Goal: Find specific page/section: Find specific page/section

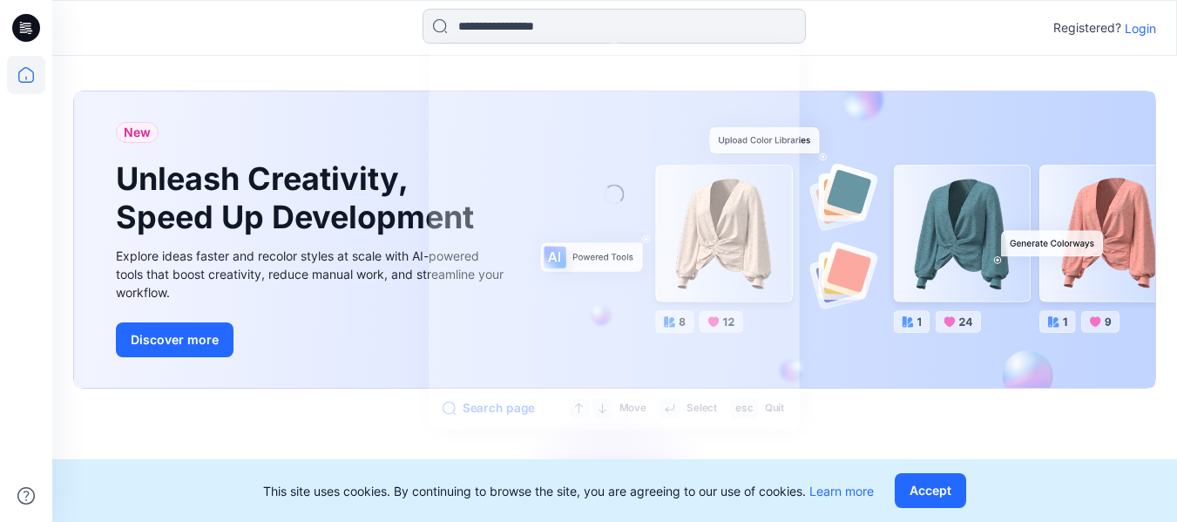
click at [543, 26] on input at bounding box center [614, 26] width 383 height 35
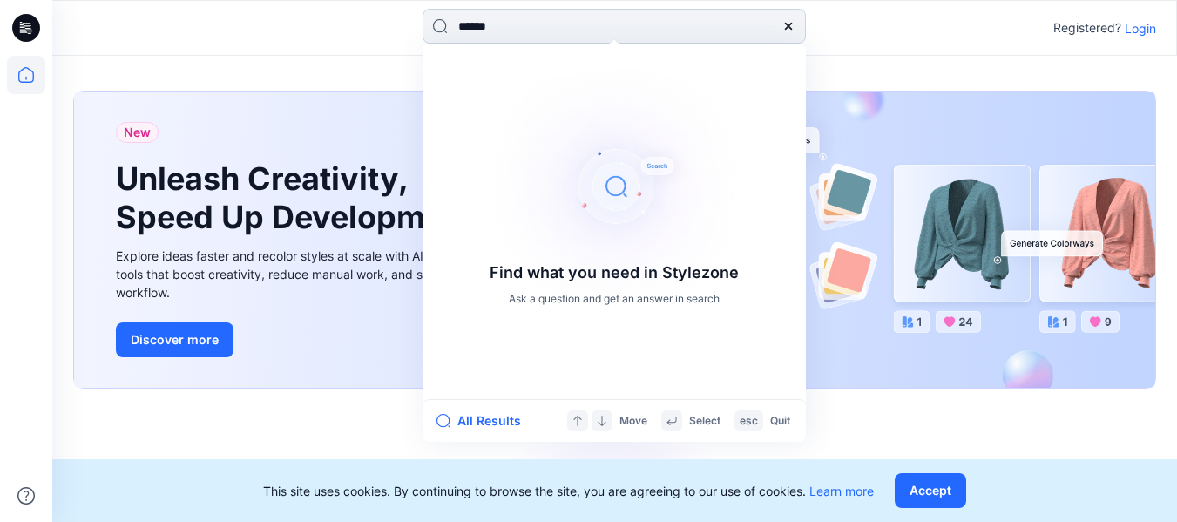
type input "******"
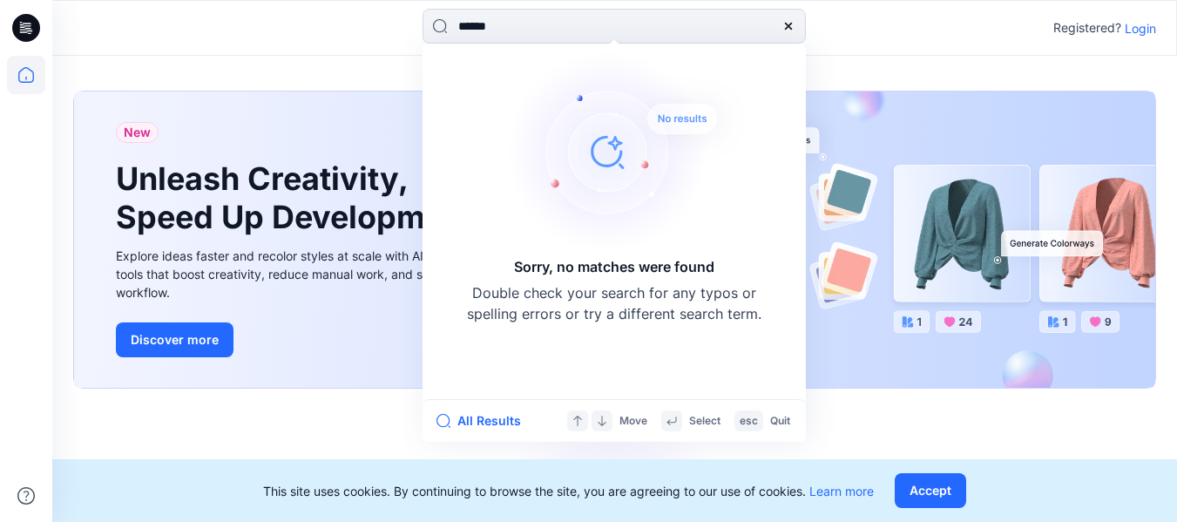
click at [1139, 32] on p "Login" at bounding box center [1140, 28] width 31 height 18
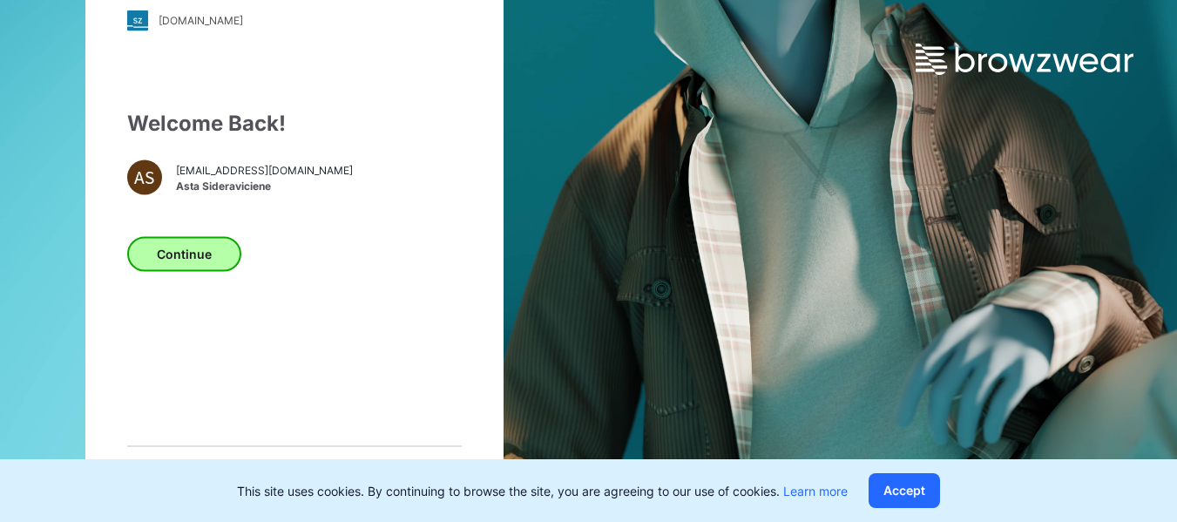
click at [159, 253] on button "Continue" at bounding box center [184, 253] width 114 height 35
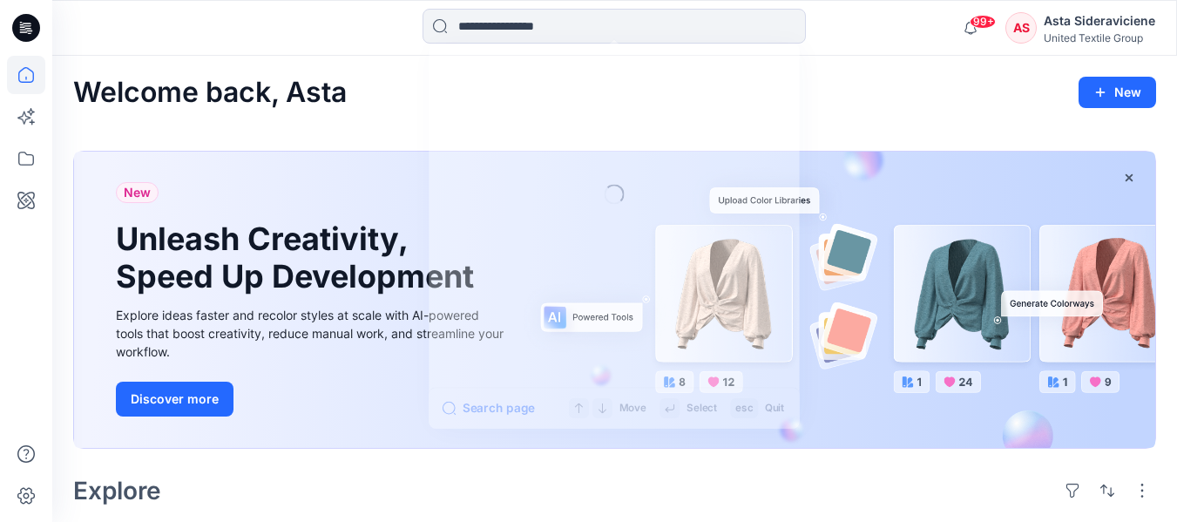
drag, startPoint x: 492, startPoint y: 24, endPoint x: 486, endPoint y: 0, distance: 24.3
click at [492, 25] on input at bounding box center [614, 26] width 383 height 35
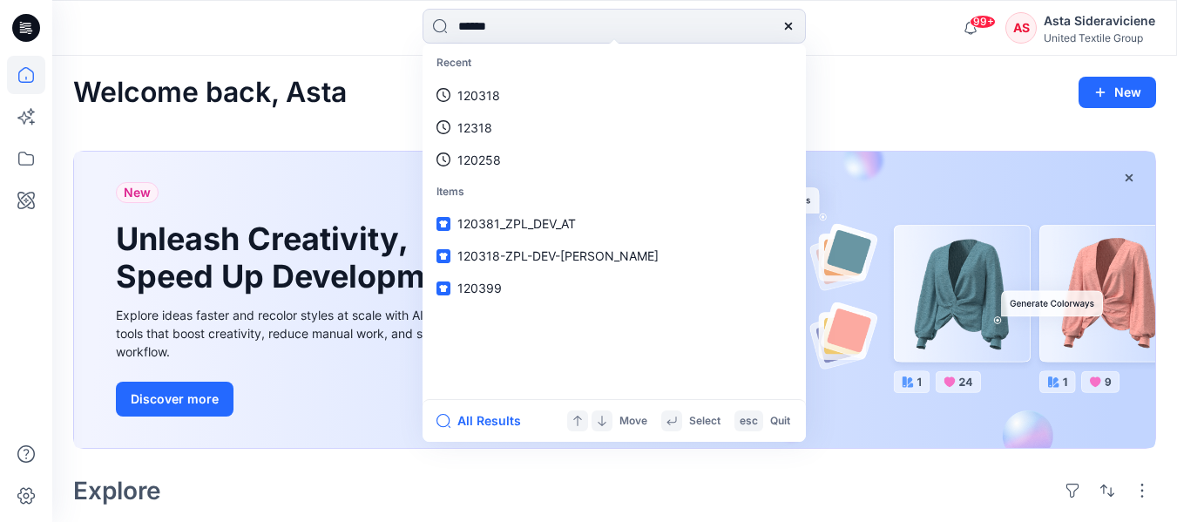
type input "******"
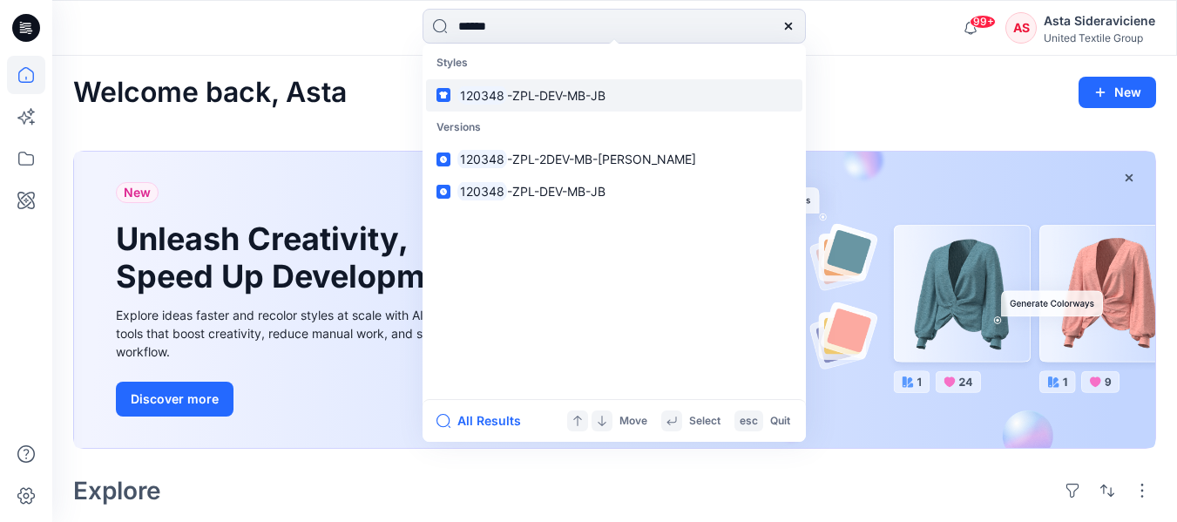
click at [477, 105] on link "120348 -ZPL-DEV-MB-JB" at bounding box center [614, 95] width 376 height 32
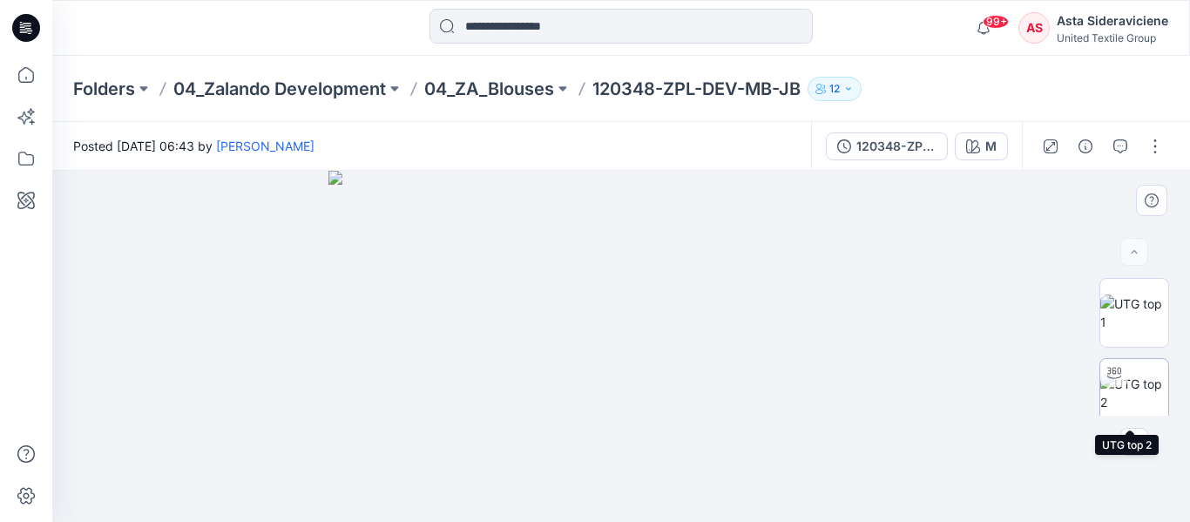
click at [1120, 397] on img at bounding box center [1134, 393] width 68 height 37
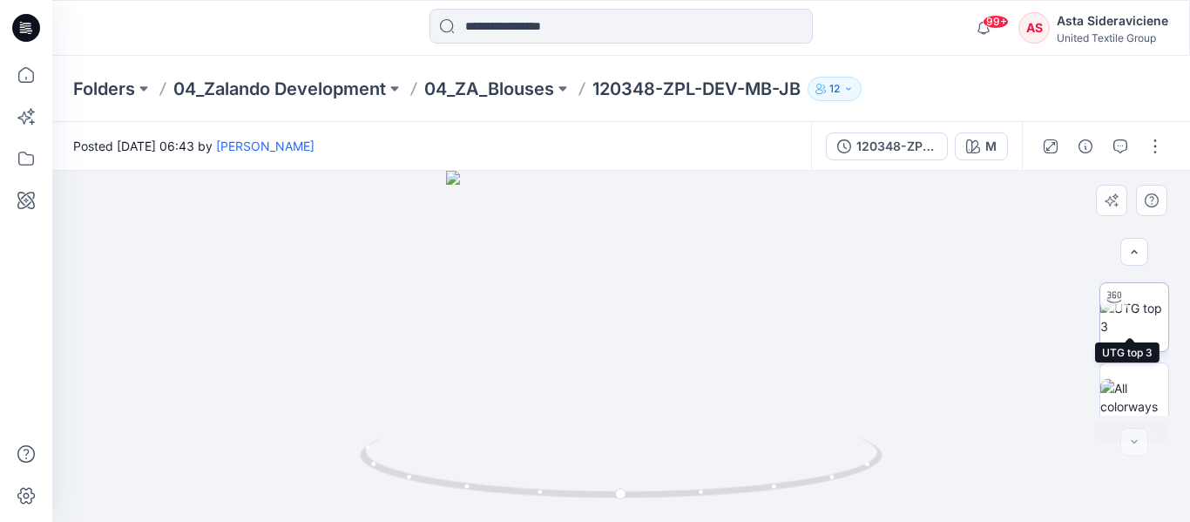
scroll to position [172, 0]
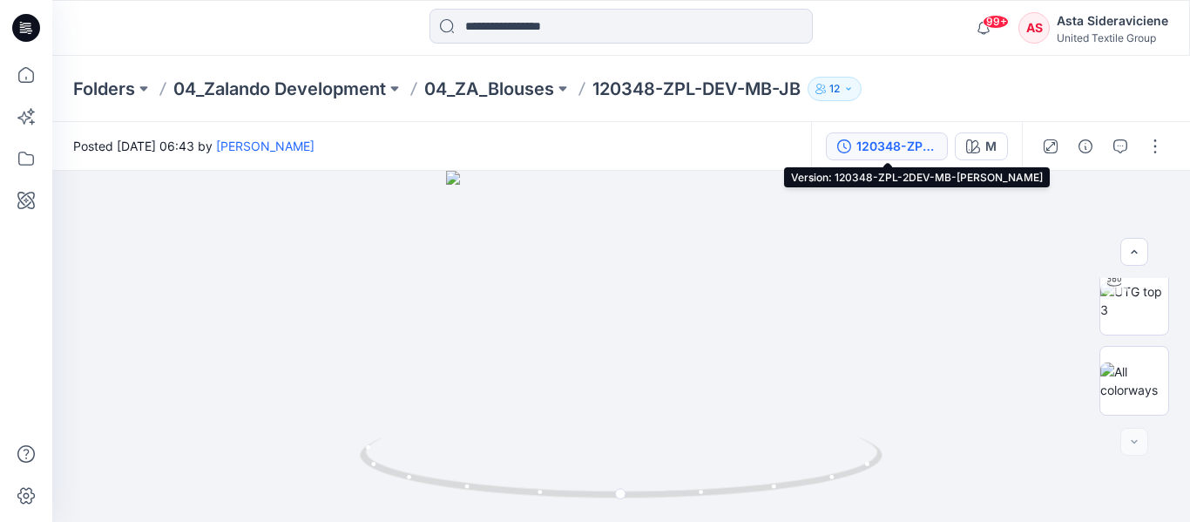
click at [881, 152] on div "120348-ZPL-2DEV-MB-[PERSON_NAME]" at bounding box center [896, 146] width 80 height 19
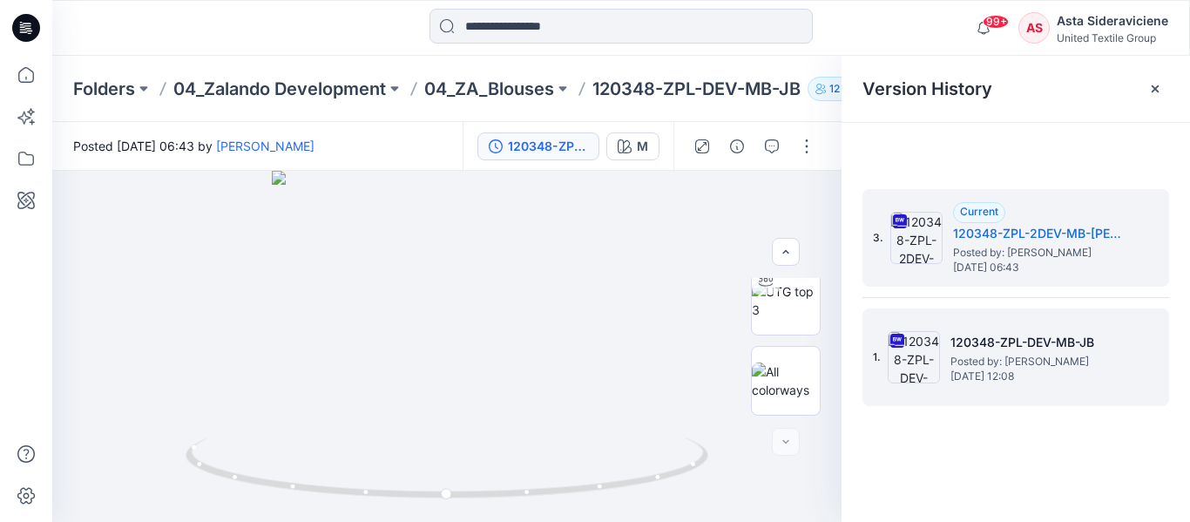
click at [981, 346] on h5 "120348-ZPL-DEV-MB-JB" at bounding box center [1037, 342] width 174 height 21
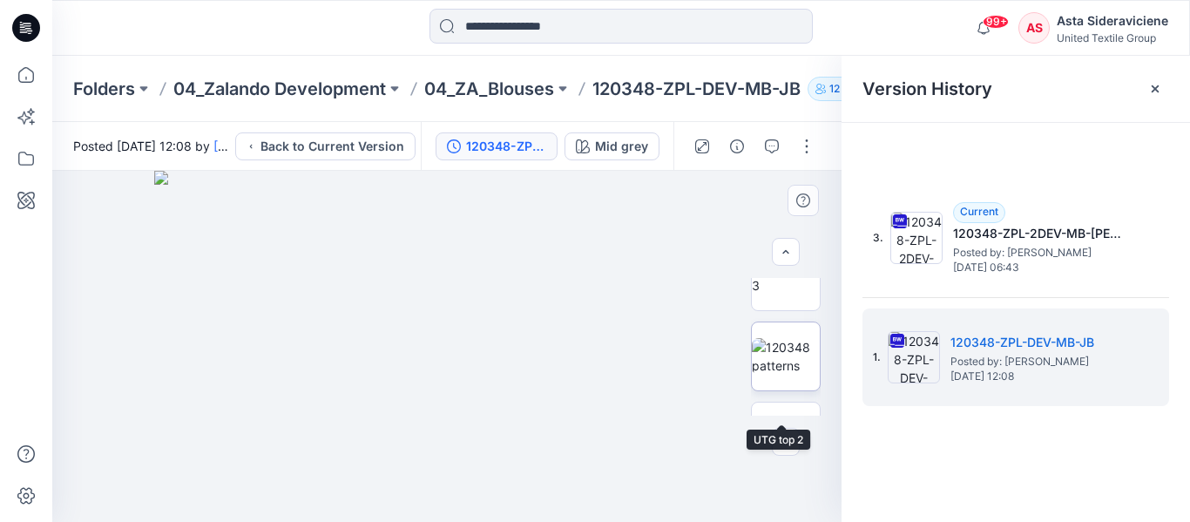
scroll to position [348, 0]
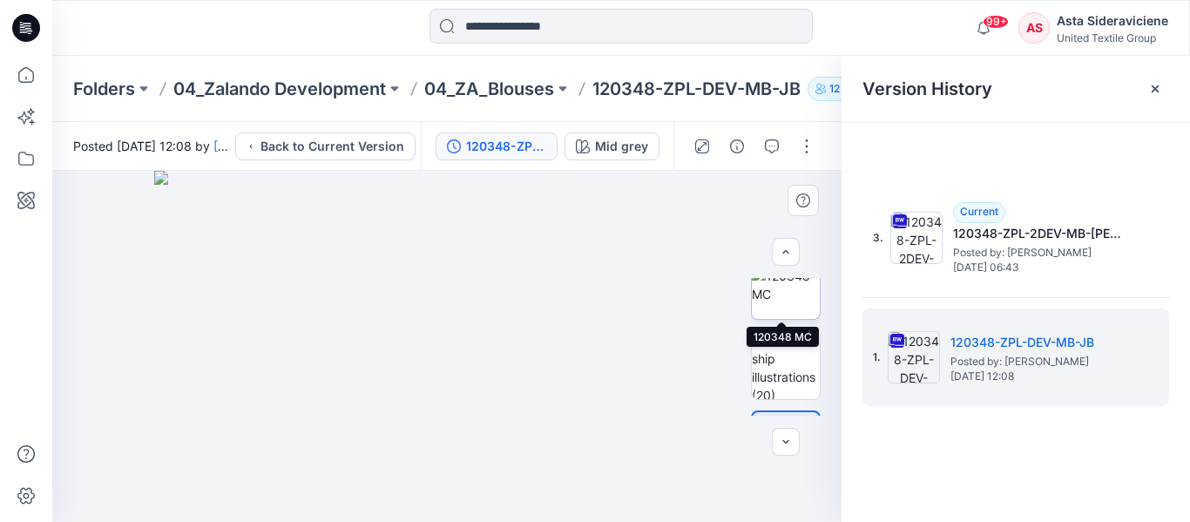
click at [788, 303] on img at bounding box center [786, 285] width 68 height 37
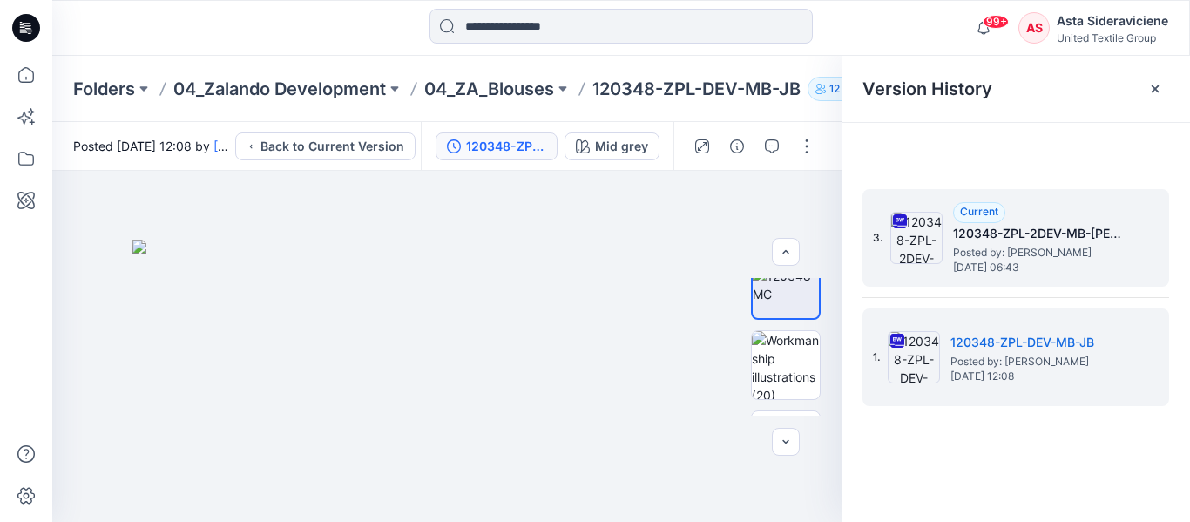
click at [988, 251] on span "Posted by: [PERSON_NAME]" at bounding box center [1040, 252] width 174 height 17
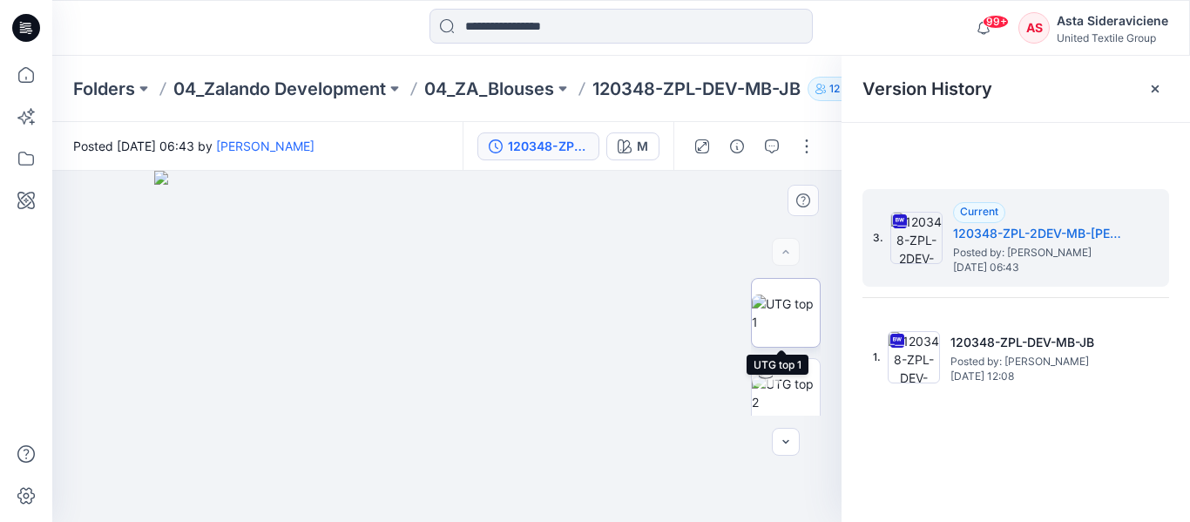
click at [768, 320] on img at bounding box center [786, 312] width 68 height 37
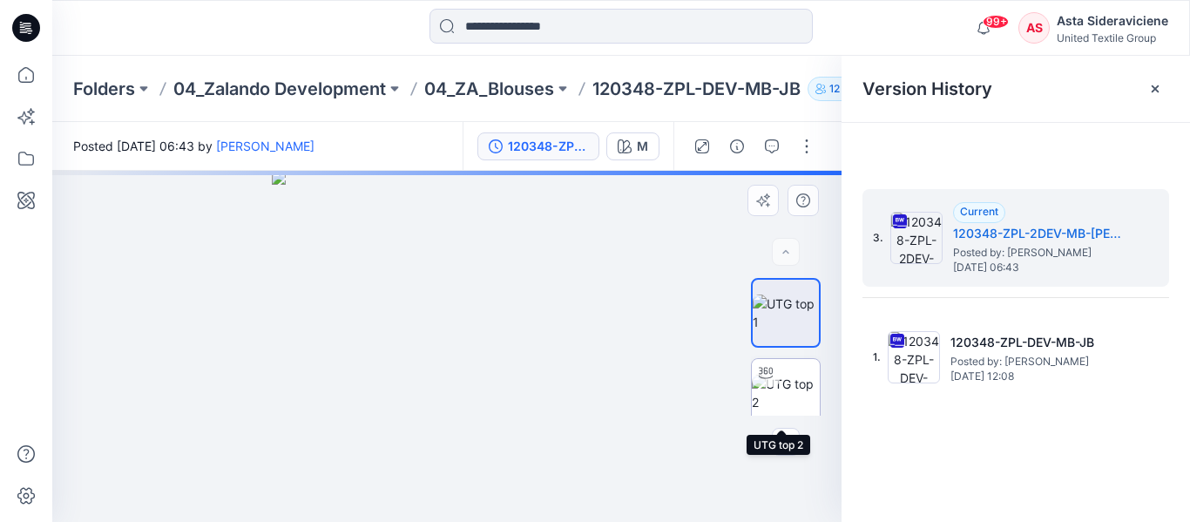
drag, startPoint x: 782, startPoint y: 396, endPoint x: 769, endPoint y: 396, distance: 13.1
click at [781, 396] on img at bounding box center [786, 393] width 68 height 37
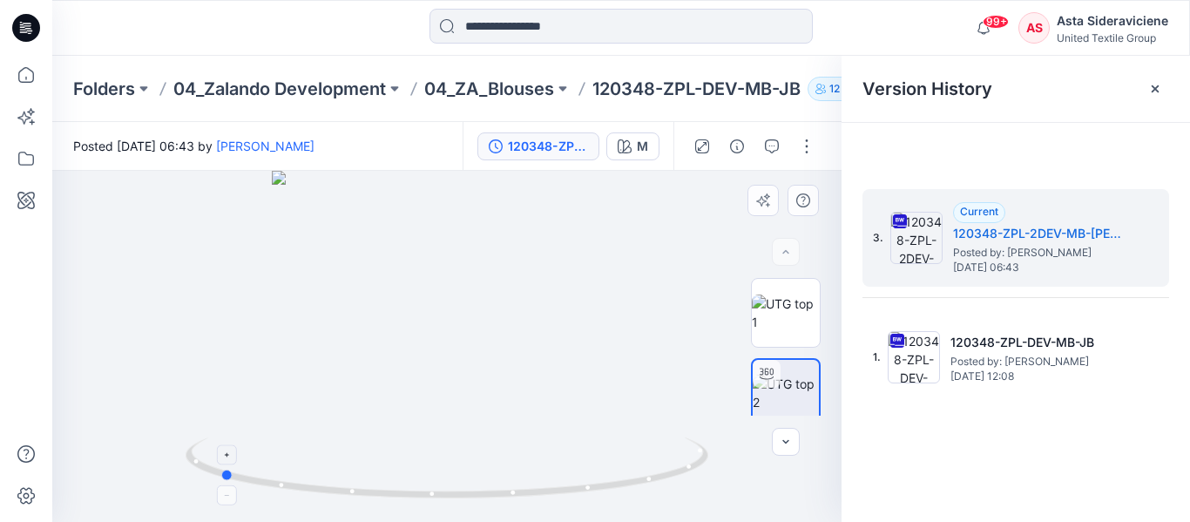
drag, startPoint x: 429, startPoint y: 490, endPoint x: 220, endPoint y: 436, distance: 216.8
click at [220, 437] on icon at bounding box center [449, 469] width 527 height 65
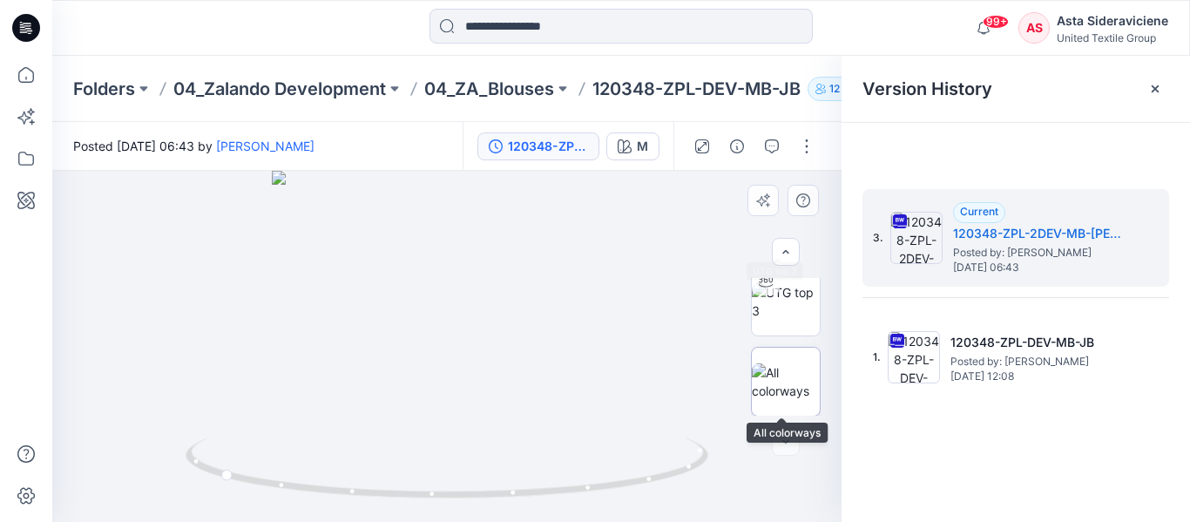
scroll to position [172, 0]
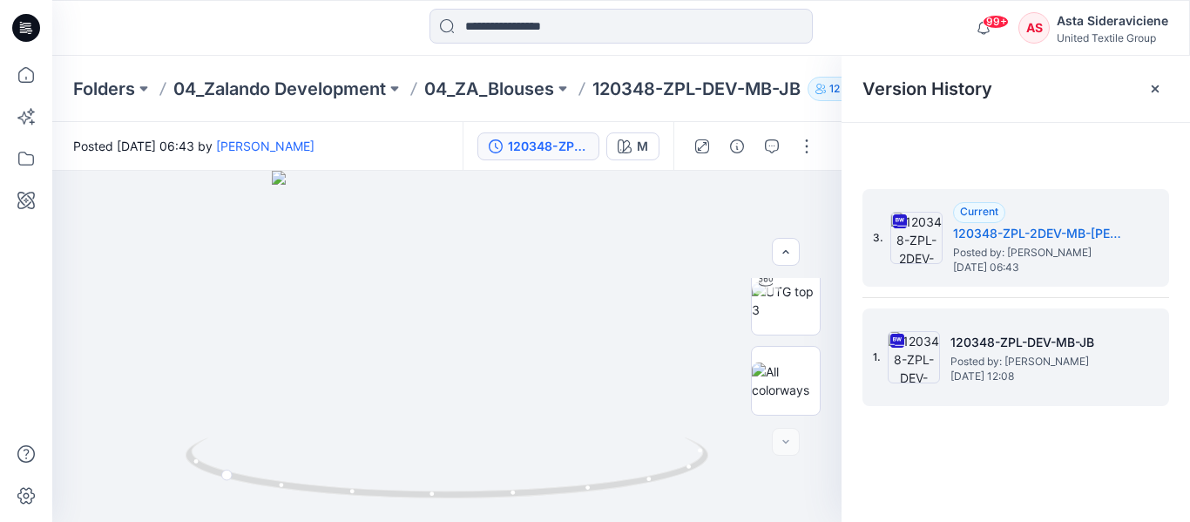
click at [956, 339] on h5 "120348-ZPL-DEV-MB-JB" at bounding box center [1037, 342] width 174 height 21
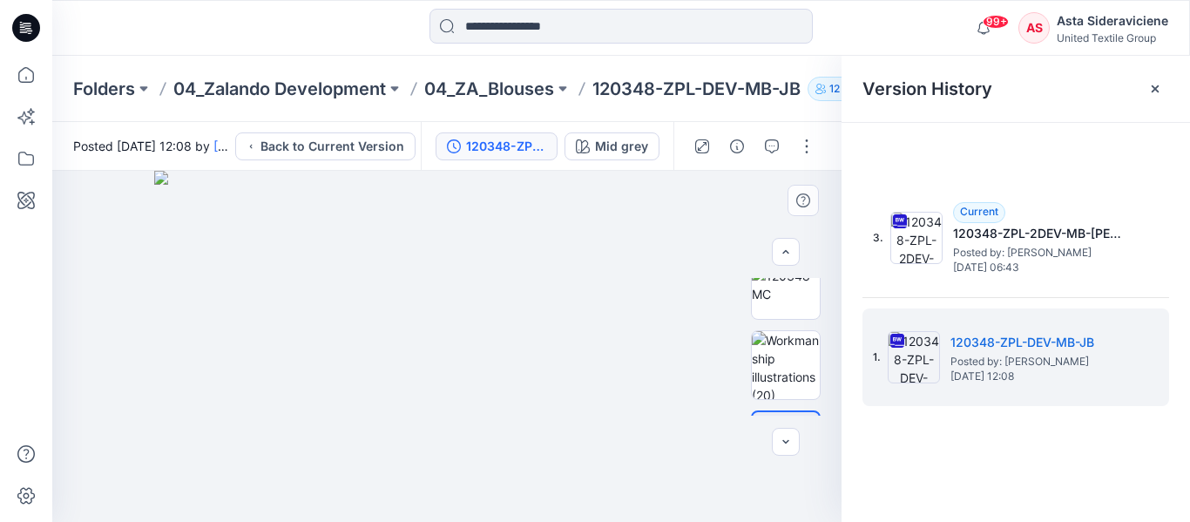
scroll to position [261, 0]
click at [773, 385] on img at bounding box center [786, 372] width 68 height 37
